Goal: Find specific page/section: Find specific page/section

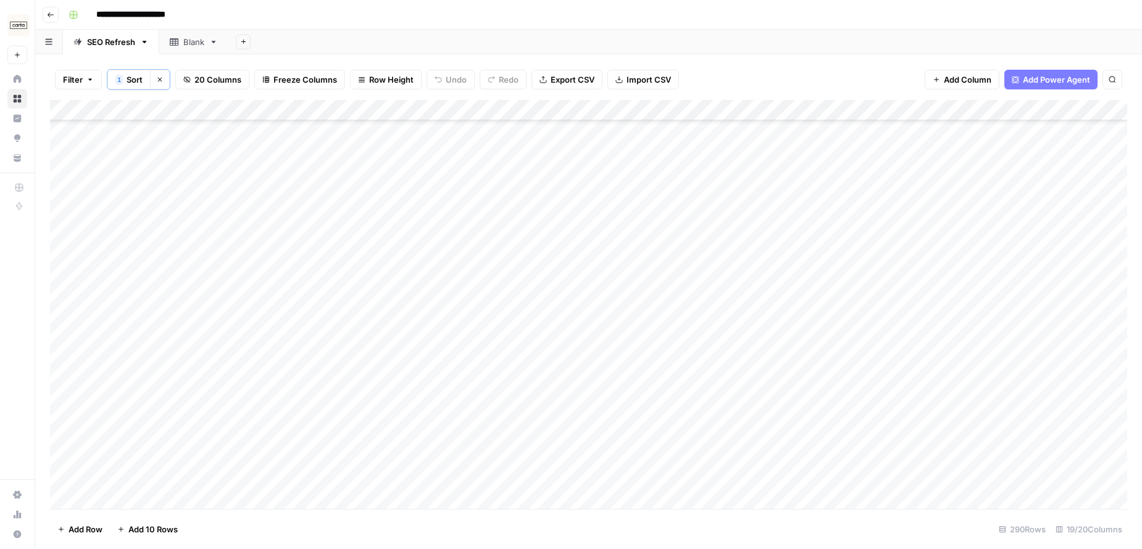
scroll to position [1678, 0]
click at [49, 17] on icon "button" at bounding box center [50, 14] width 7 height 7
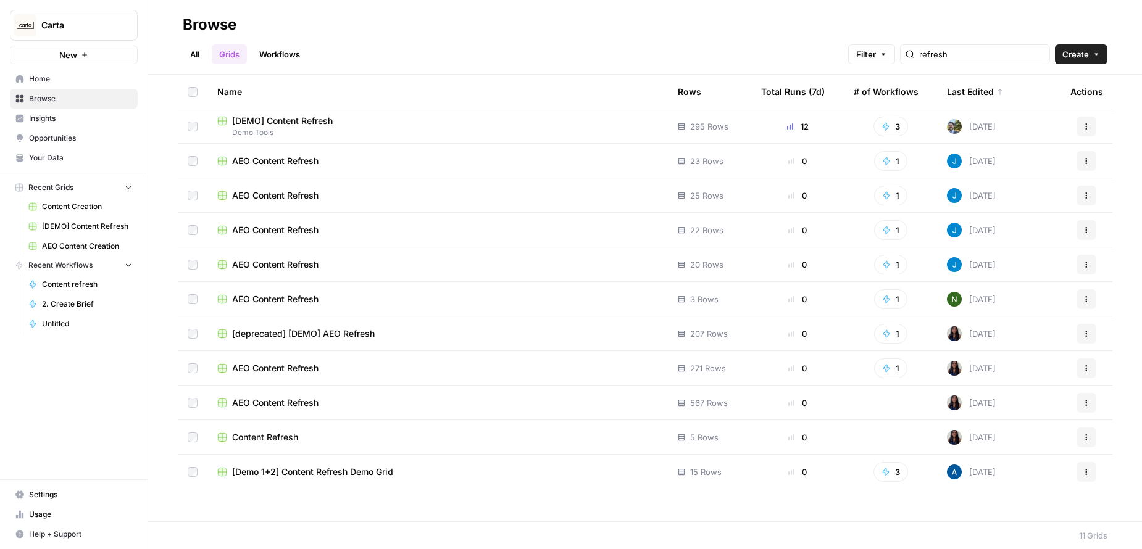
click at [75, 207] on span "Content Creation" at bounding box center [87, 206] width 90 height 11
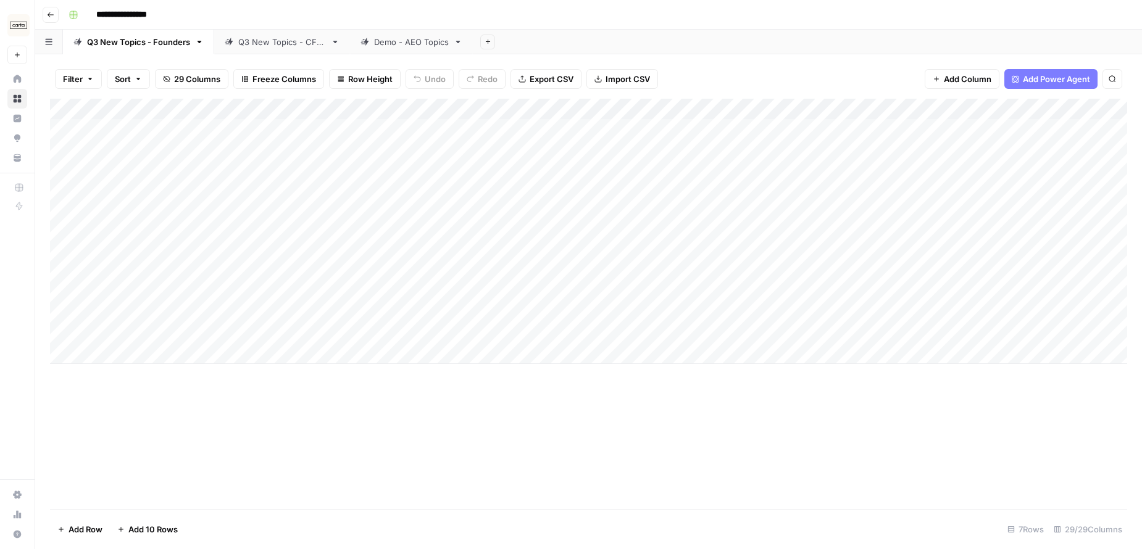
click at [271, 46] on div "Q3 New Topics - CFOs" at bounding box center [282, 42] width 88 height 12
click at [159, 44] on div "Q3 New Topics - Founders" at bounding box center [138, 42] width 103 height 12
